Goal: Communication & Community: Participate in discussion

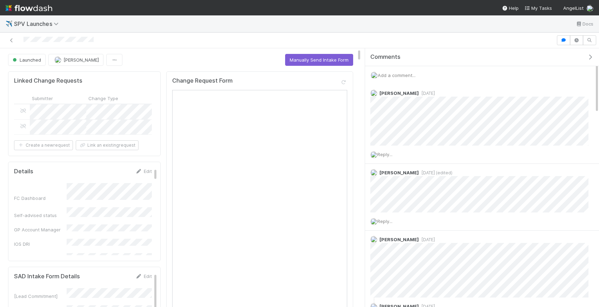
click at [382, 75] on span "Add a comment..." at bounding box center [396, 76] width 38 height 6
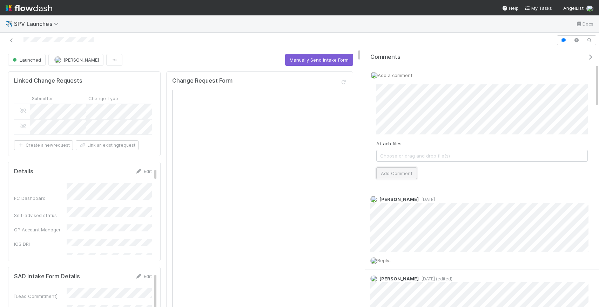
click at [408, 172] on button "Add Comment" at bounding box center [396, 174] width 41 height 12
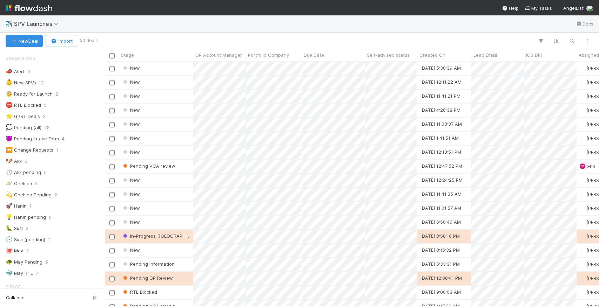
scroll to position [245, 494]
click at [225, 53] on span "GP Account Manager" at bounding box center [218, 55] width 47 height 7
click at [219, 71] on div "Sort A → Z" at bounding box center [236, 68] width 80 height 11
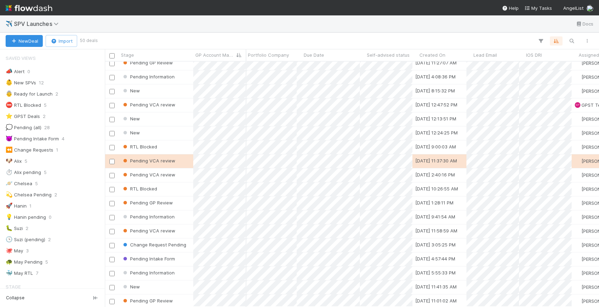
scroll to position [0, 5]
click at [174, 190] on div "RTL Blocked" at bounding box center [156, 190] width 74 height 14
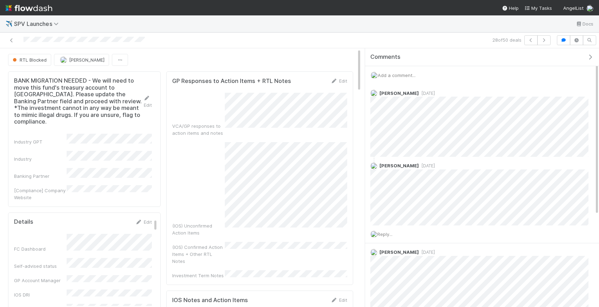
click at [408, 79] on div "Add a comment..." at bounding box center [482, 75] width 234 height 18
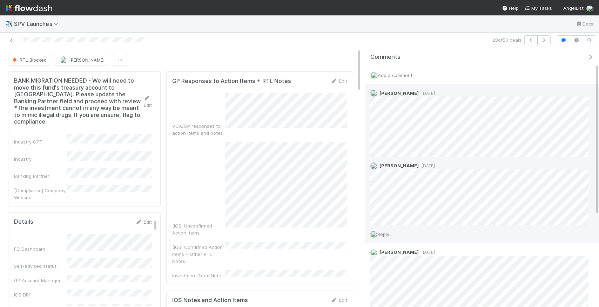
click at [388, 236] on span "Reply..." at bounding box center [384, 235] width 15 height 6
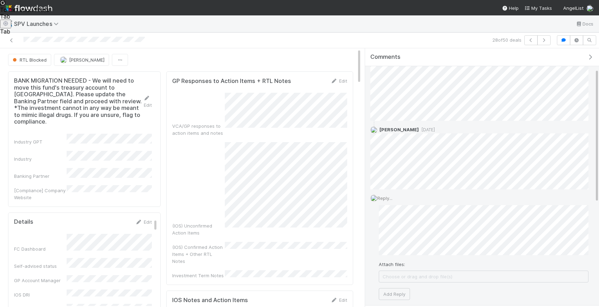
scroll to position [39, 0]
click at [402, 295] on button "Add Reply" at bounding box center [393, 291] width 31 height 12
